Goal: Information Seeking & Learning: Learn about a topic

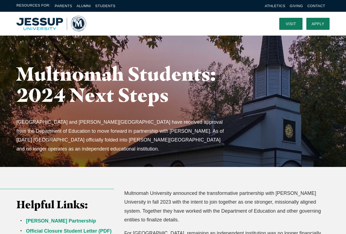
click at [84, 99] on h1 "Multnomah Students: 2024 Next Steps" at bounding box center [125, 84] width 219 height 42
click at [82, 20] on img "Home" at bounding box center [51, 24] width 70 height 16
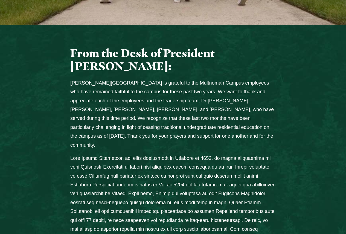
scroll to position [246, 0]
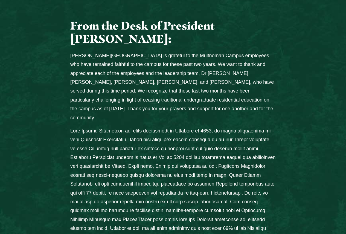
click at [254, 126] on p "Columns" at bounding box center [172, 188] width 205 height 124
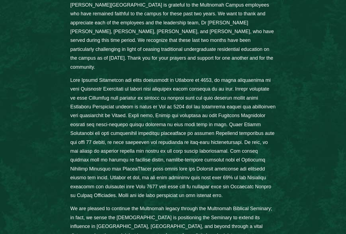
scroll to position [301, 0]
